Goal: Find specific page/section: Find specific page/section

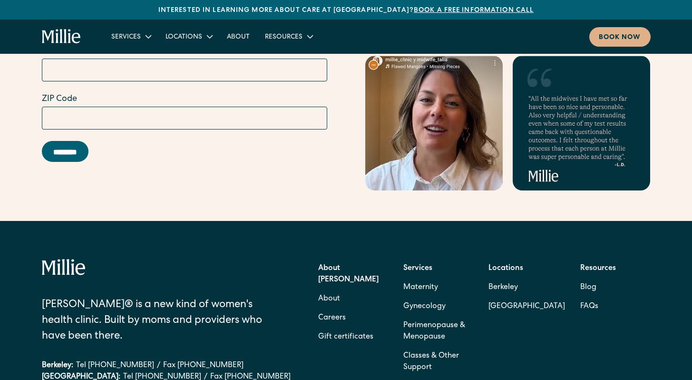
scroll to position [4247, 0]
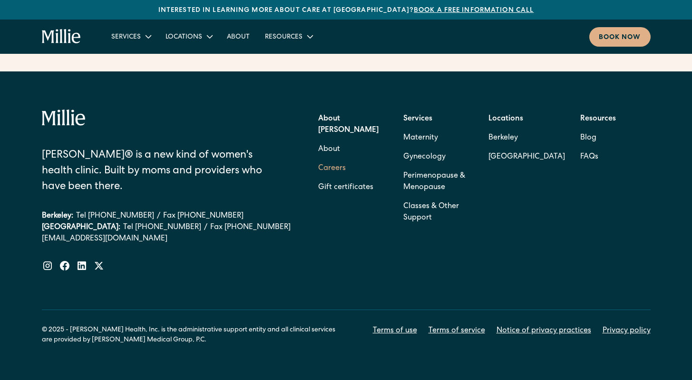
click at [325, 159] on link "Careers" at bounding box center [332, 168] width 28 height 19
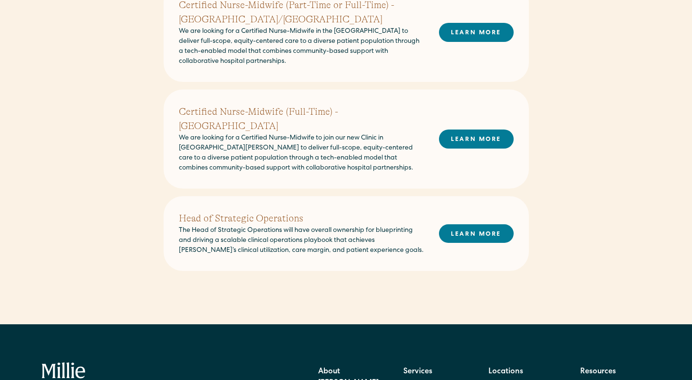
scroll to position [438, 0]
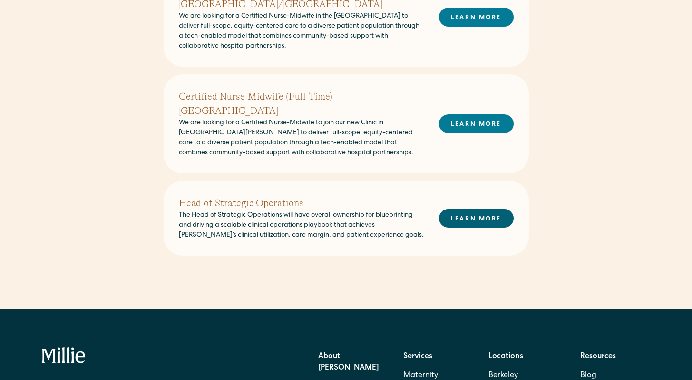
click at [458, 209] on link "LEARN MORE" at bounding box center [476, 218] width 75 height 19
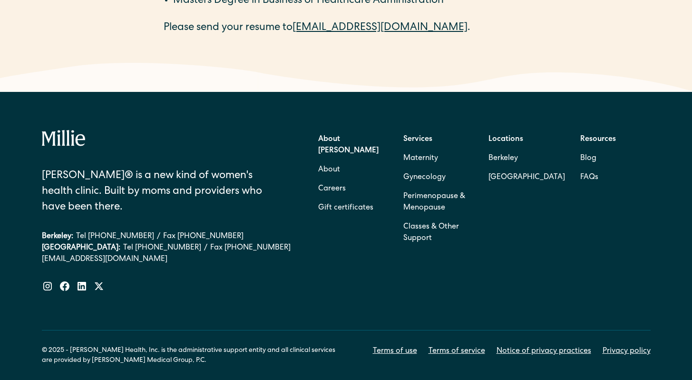
scroll to position [1970, 0]
